Goal: Task Accomplishment & Management: Use online tool/utility

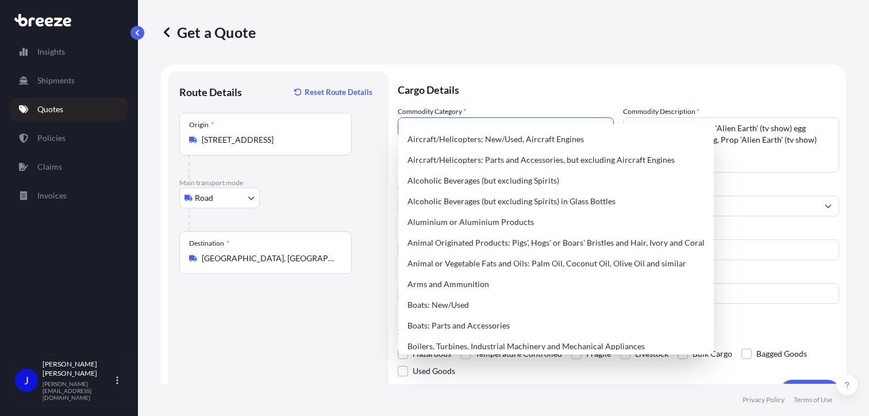
select select "Road"
select select "2"
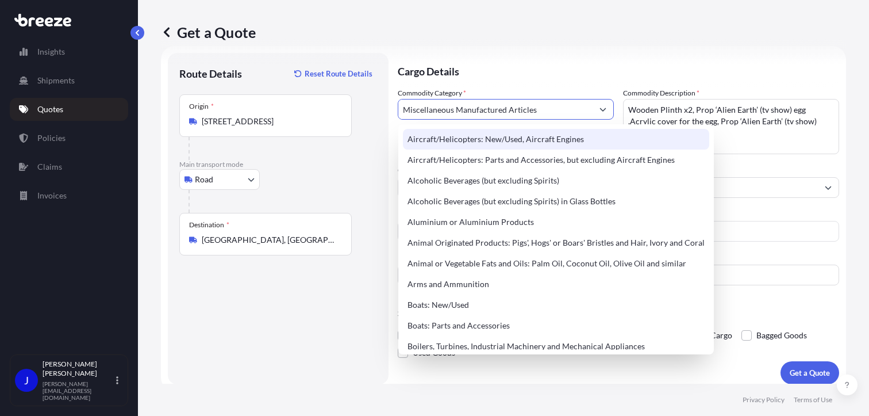
click at [557, 112] on input "Miscellaneous Manufactured Articles" at bounding box center [495, 109] width 194 height 21
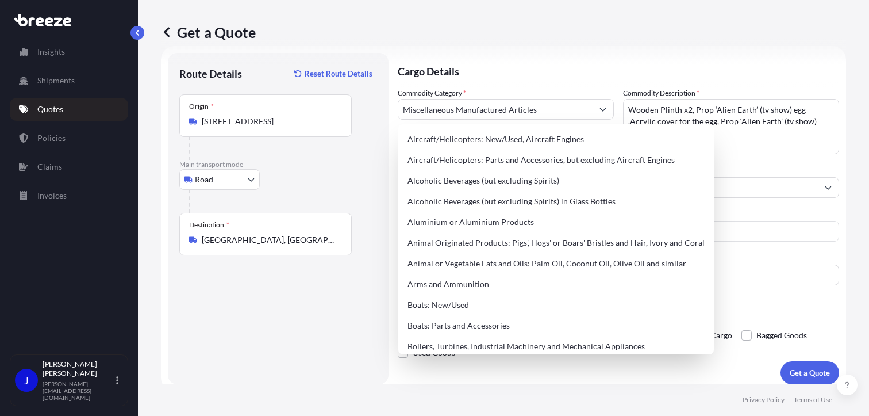
click at [566, 74] on p "Cargo Details" at bounding box center [619, 70] width 442 height 35
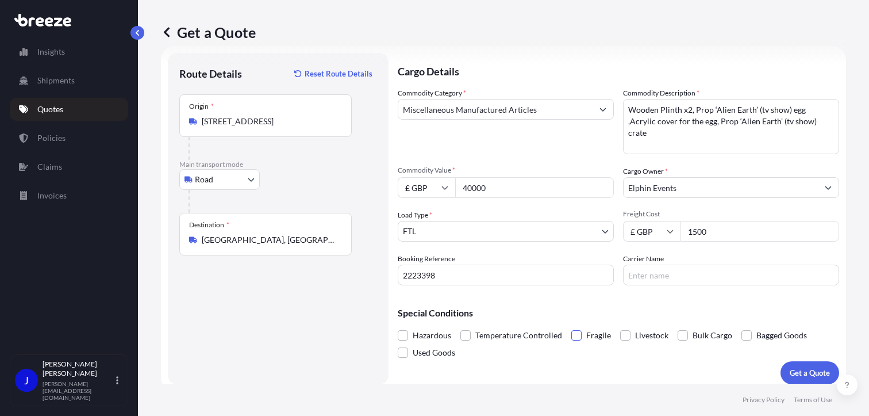
click at [575, 338] on span at bounding box center [577, 335] width 10 height 10
click at [572, 327] on input "Fragile" at bounding box center [572, 327] width 0 height 0
click at [805, 378] on button "Get a Quote" at bounding box center [810, 372] width 59 height 23
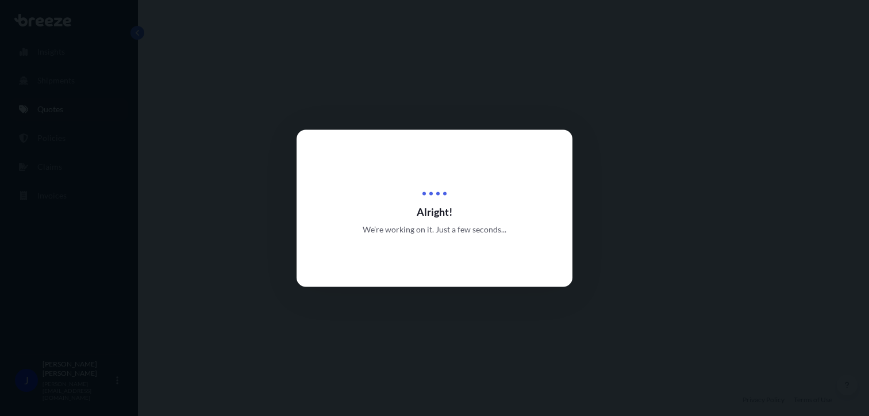
select select "Road"
select select "2"
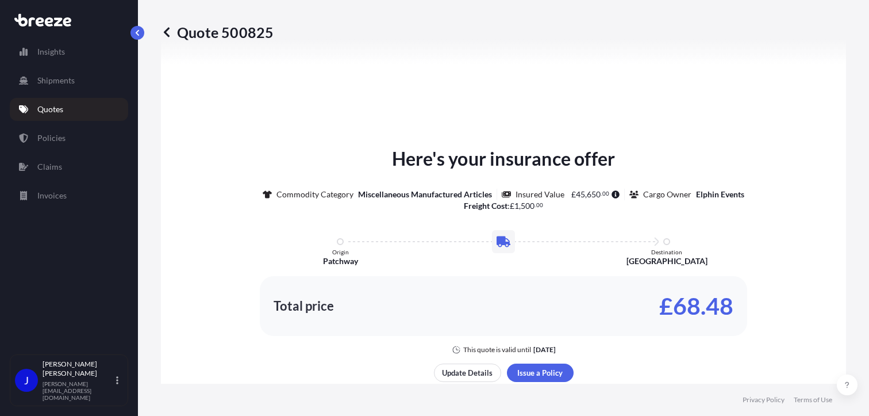
scroll to position [536, 0]
